Goal: Register for event/course

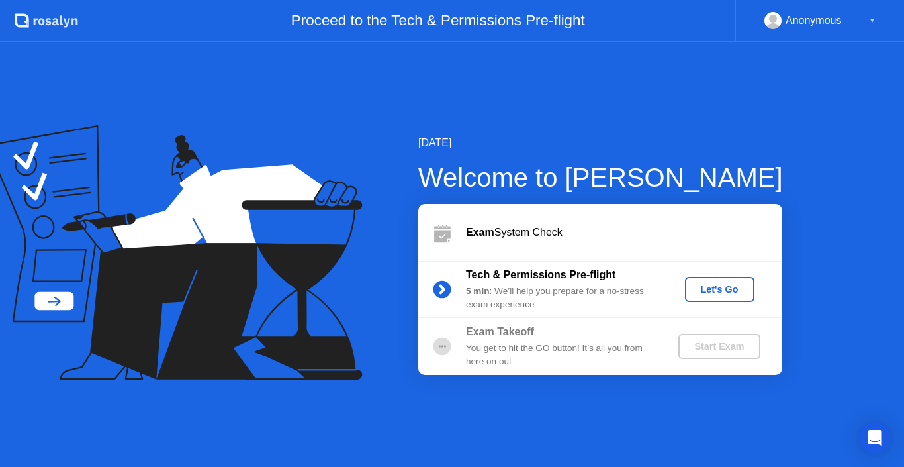
click at [36, 75] on div "[DATE] Welcome to [PERSON_NAME] Exam System Check Tech & Permissions Pre-flight…" at bounding box center [452, 254] width 904 height 424
click at [376, 103] on div "[DATE] Welcome to [PERSON_NAME] Exam System Check Tech & Permissions Pre-flight…" at bounding box center [452, 254] width 904 height 424
click at [873, 187] on div "[DATE] Welcome to [PERSON_NAME] Exam System Check Tech & Permissions Pre-flight…" at bounding box center [452, 254] width 904 height 424
click at [712, 277] on button "Let's Go" at bounding box center [720, 289] width 70 height 25
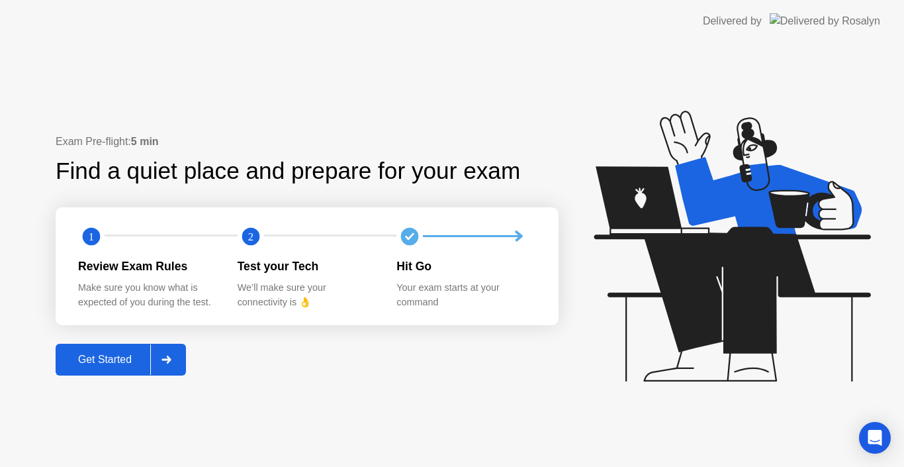
click at [105, 361] on div "Get Started" at bounding box center [105, 360] width 91 height 12
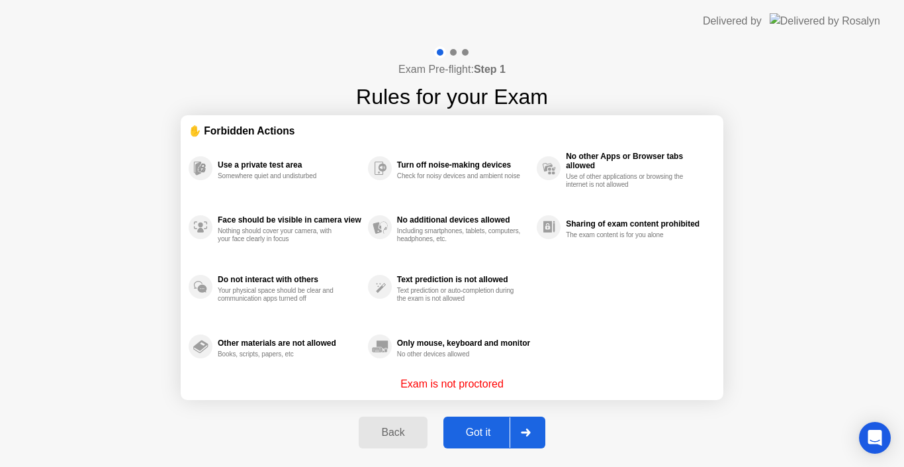
click at [483, 432] on div "Got it" at bounding box center [479, 432] width 62 height 12
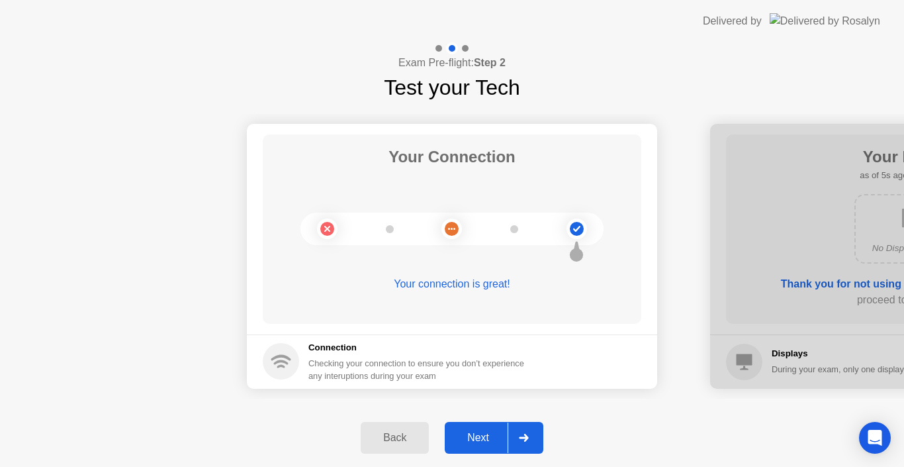
click at [528, 437] on icon at bounding box center [523, 438] width 9 height 8
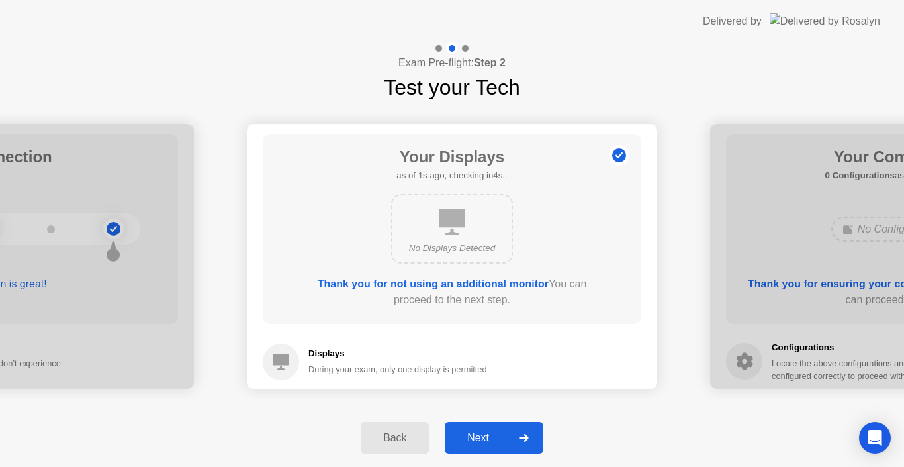
click at [528, 437] on icon at bounding box center [523, 438] width 9 height 8
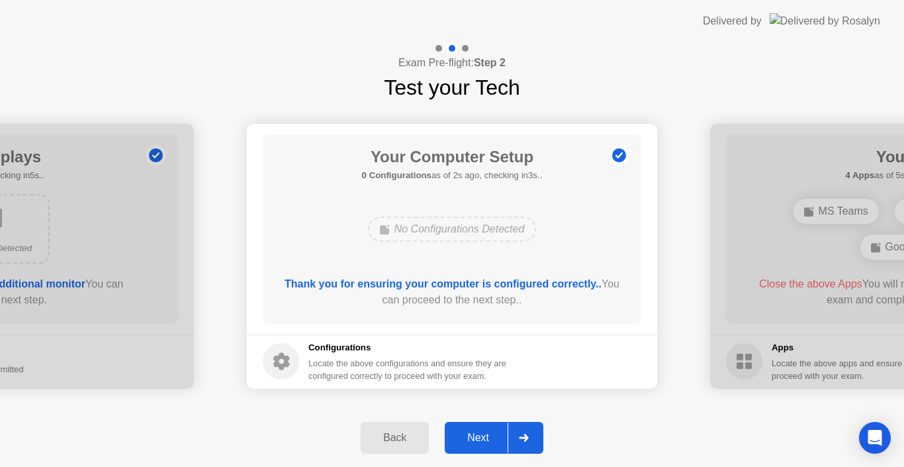
click at [528, 437] on icon at bounding box center [523, 438] width 9 height 8
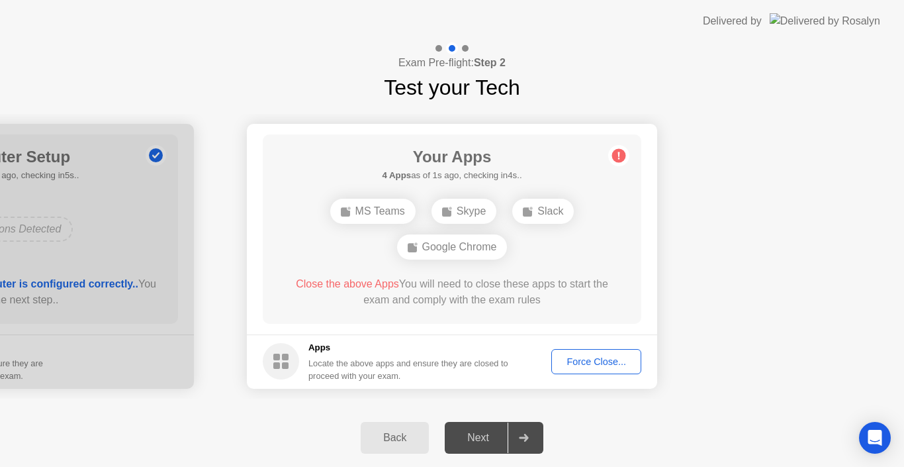
click at [606, 365] on div "Force Close..." at bounding box center [596, 361] width 81 height 11
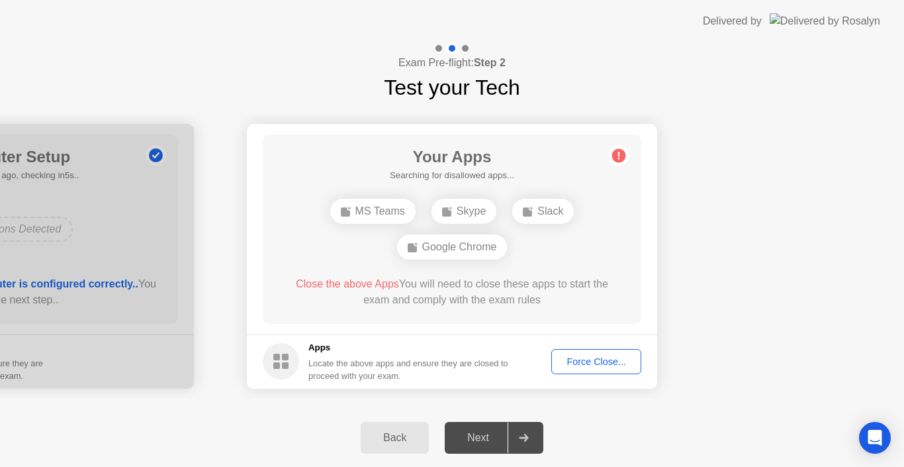
click at [489, 434] on div "Next" at bounding box center [478, 438] width 59 height 12
click at [605, 367] on div "Force Close..." at bounding box center [596, 361] width 81 height 11
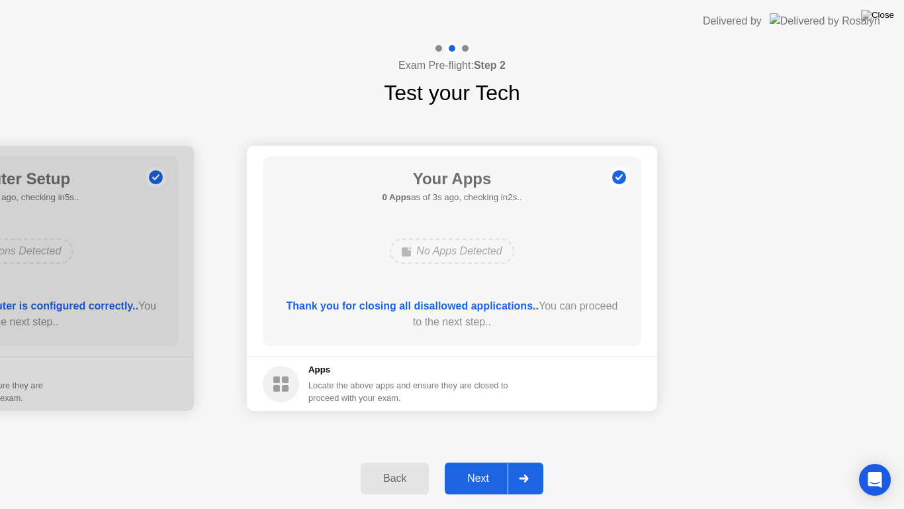
click at [532, 466] on div at bounding box center [524, 478] width 32 height 30
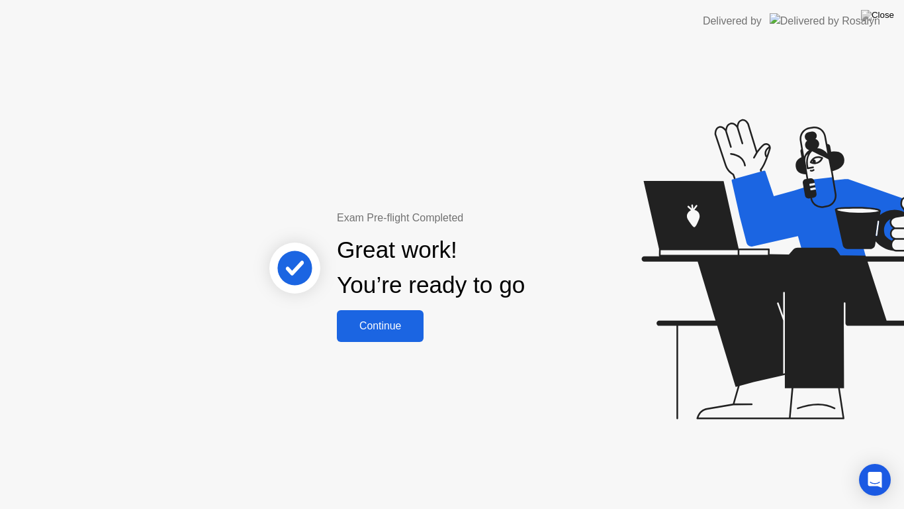
click at [382, 322] on div "Continue" at bounding box center [380, 326] width 79 height 12
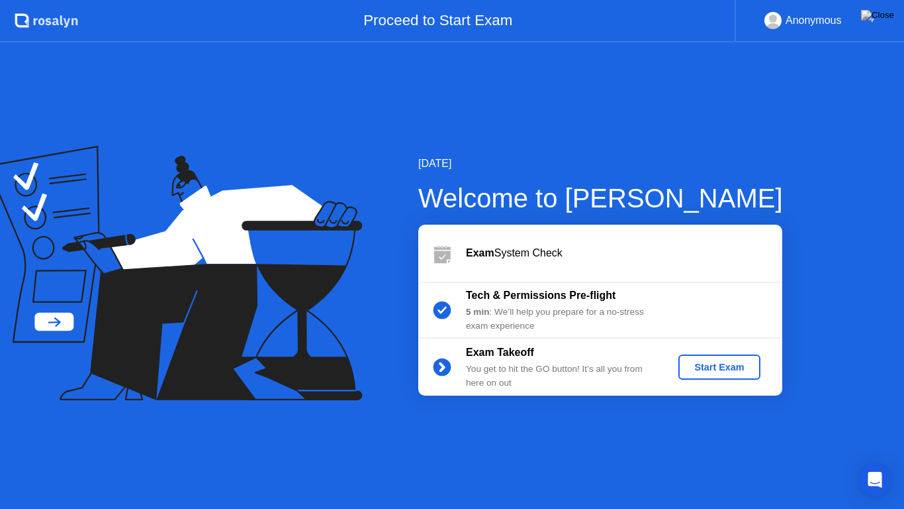
click at [555, 307] on div "5 min : We’ll help you prepare for a no-stress exam experience" at bounding box center [561, 318] width 191 height 27
click at [716, 365] on div "Start Exam" at bounding box center [719, 367] width 71 height 11
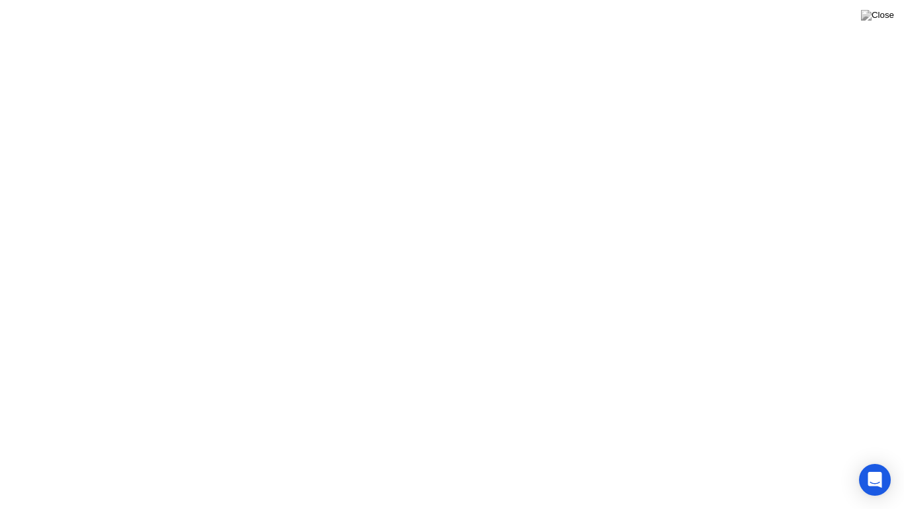
click div
click at [493, 466] on button "Exam Rules" at bounding box center [511, 487] width 70 height 12
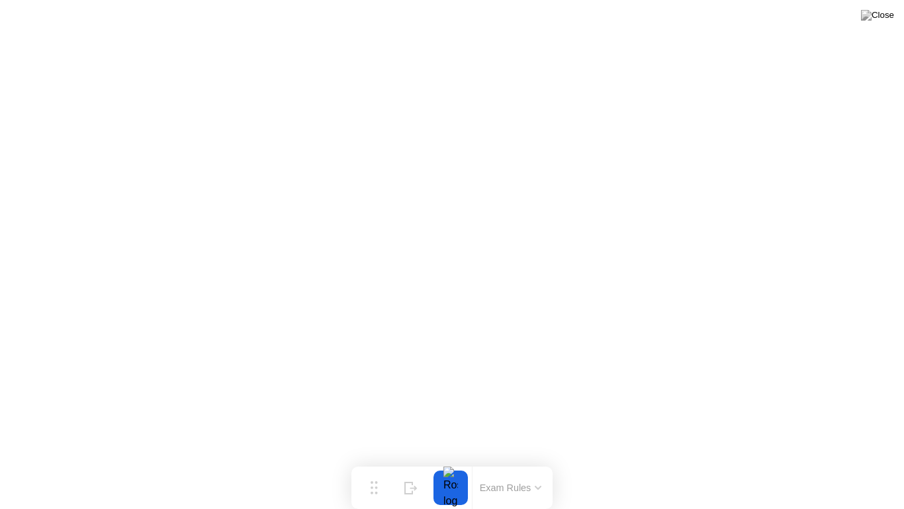
click at [451, 466] on div at bounding box center [451, 487] width 28 height 34
click at [528, 466] on button "Exam Rules" at bounding box center [511, 487] width 70 height 12
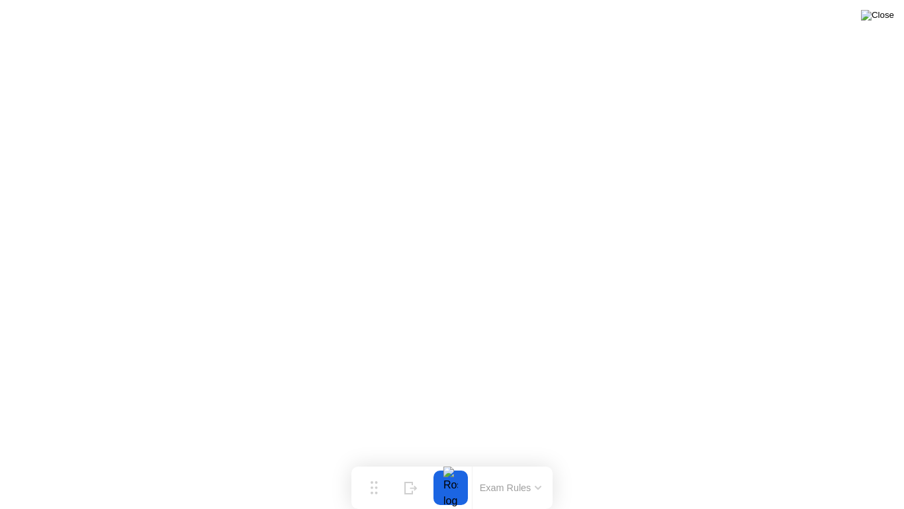
click at [889, 21] on img at bounding box center [877, 15] width 33 height 11
click at [375, 466] on div "Move" at bounding box center [373, 498] width 17 height 8
click at [528, 466] on button "Exam Rules" at bounding box center [511, 487] width 70 height 12
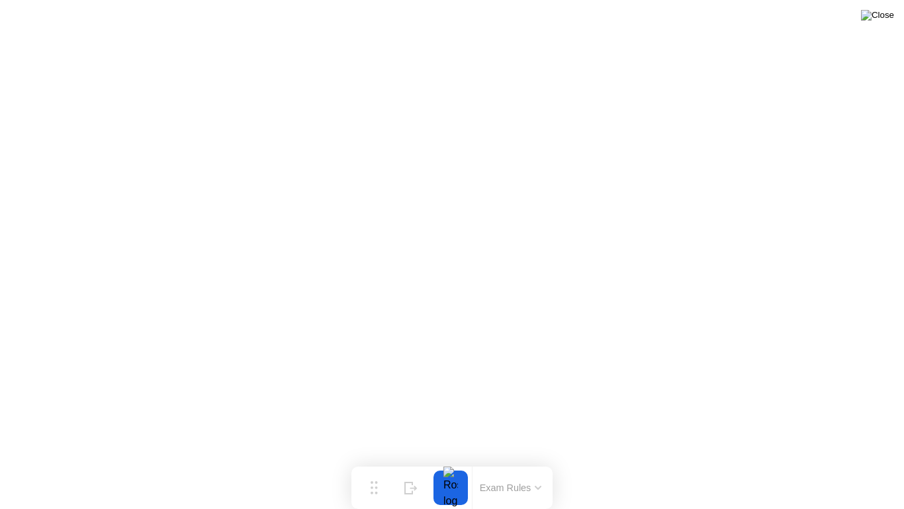
click at [888, 17] on img at bounding box center [877, 15] width 33 height 11
click at [415, 466] on div "Hide" at bounding box center [411, 498] width 15 height 8
click at [850, 466] on icon at bounding box center [852, 482] width 13 height 13
